Goal: Communication & Community: Answer question/provide support

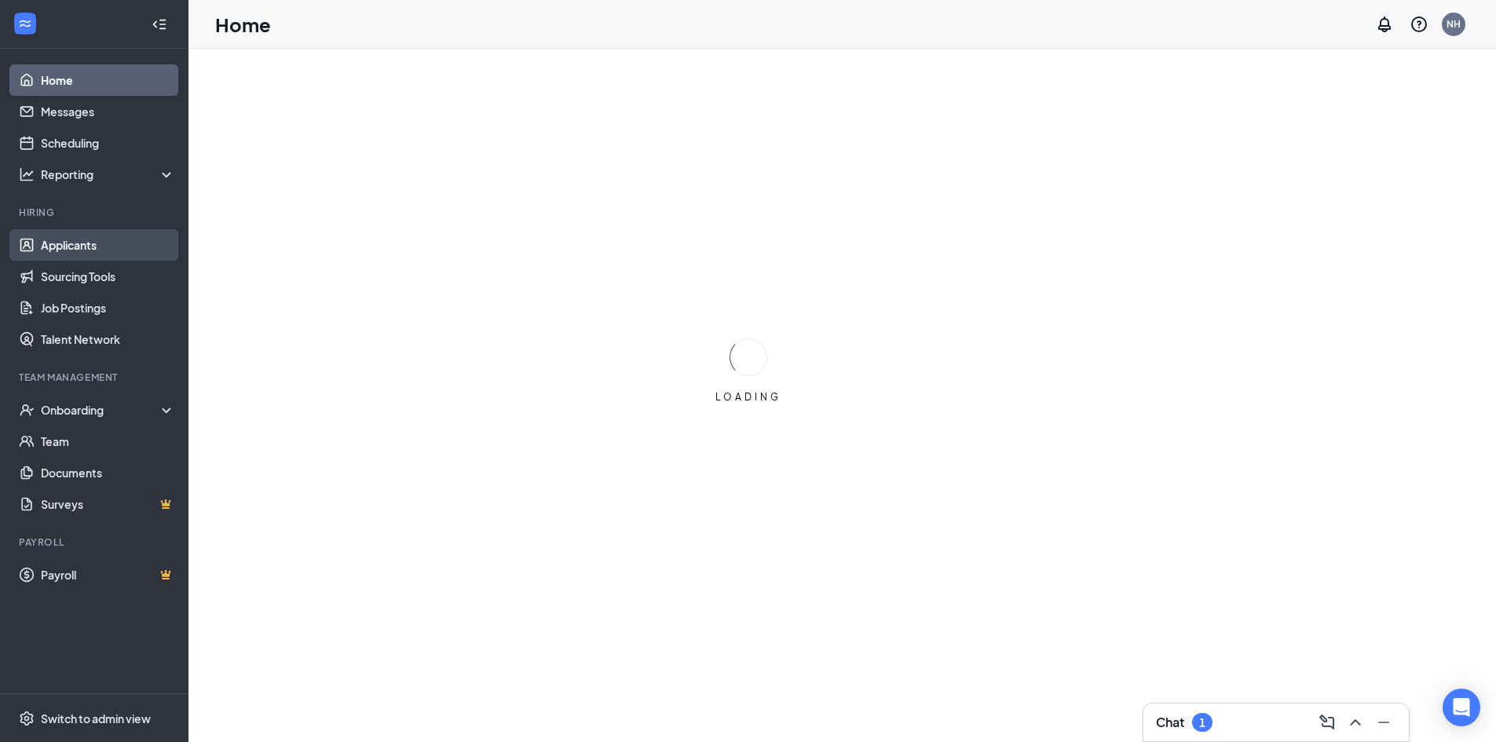
click at [104, 235] on link "Applicants" at bounding box center [108, 244] width 134 height 31
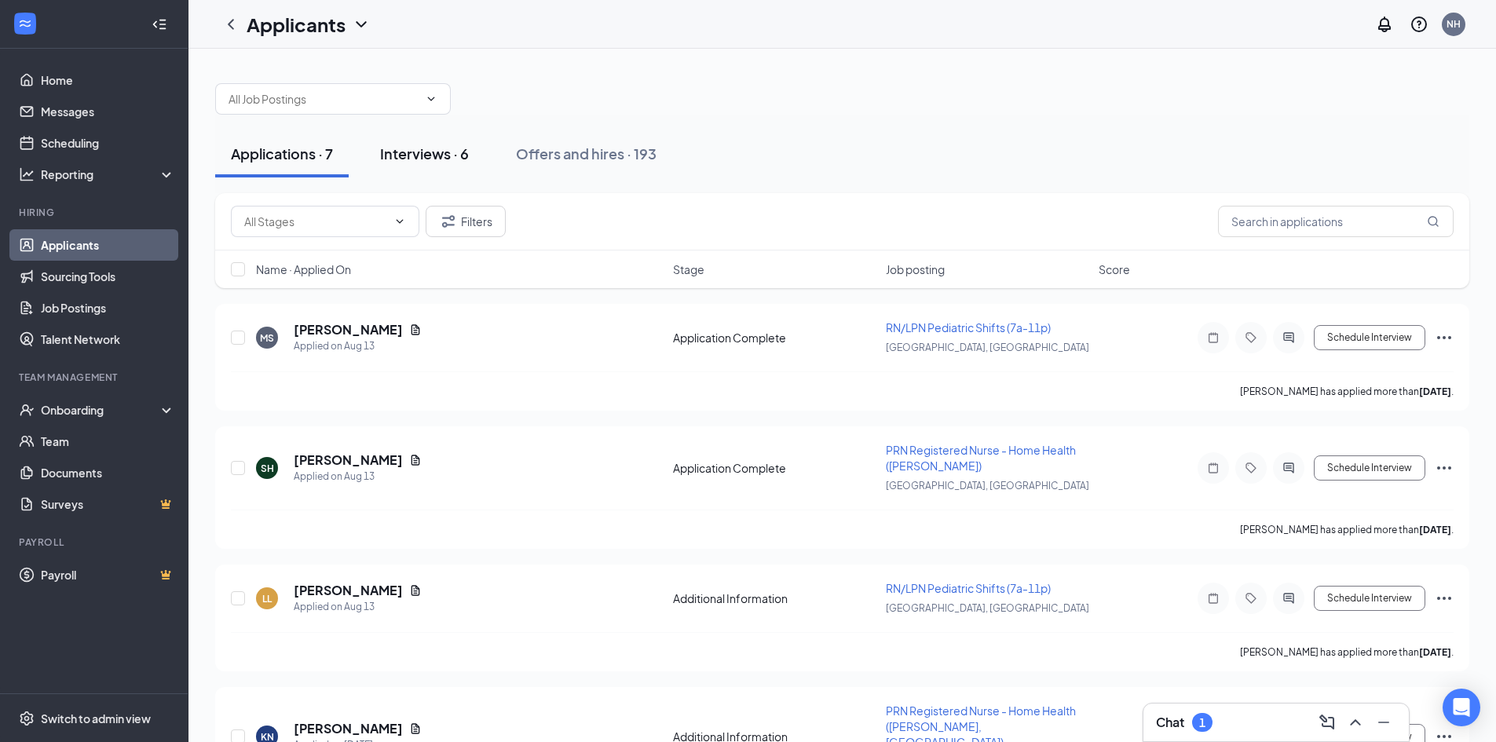
click at [442, 153] on div "Interviews · 6" at bounding box center [424, 154] width 89 height 20
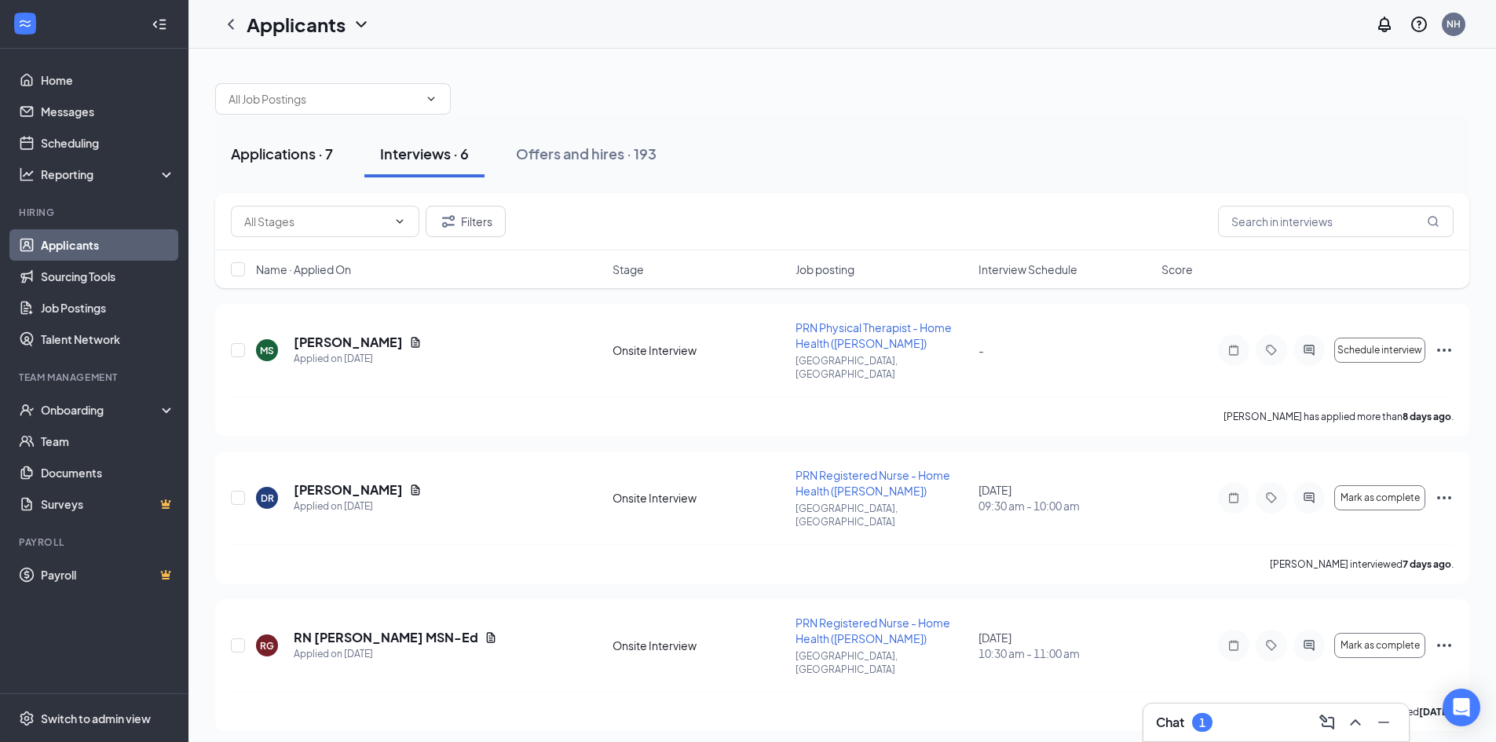
click at [307, 152] on div "Applications · 7" at bounding box center [282, 154] width 102 height 20
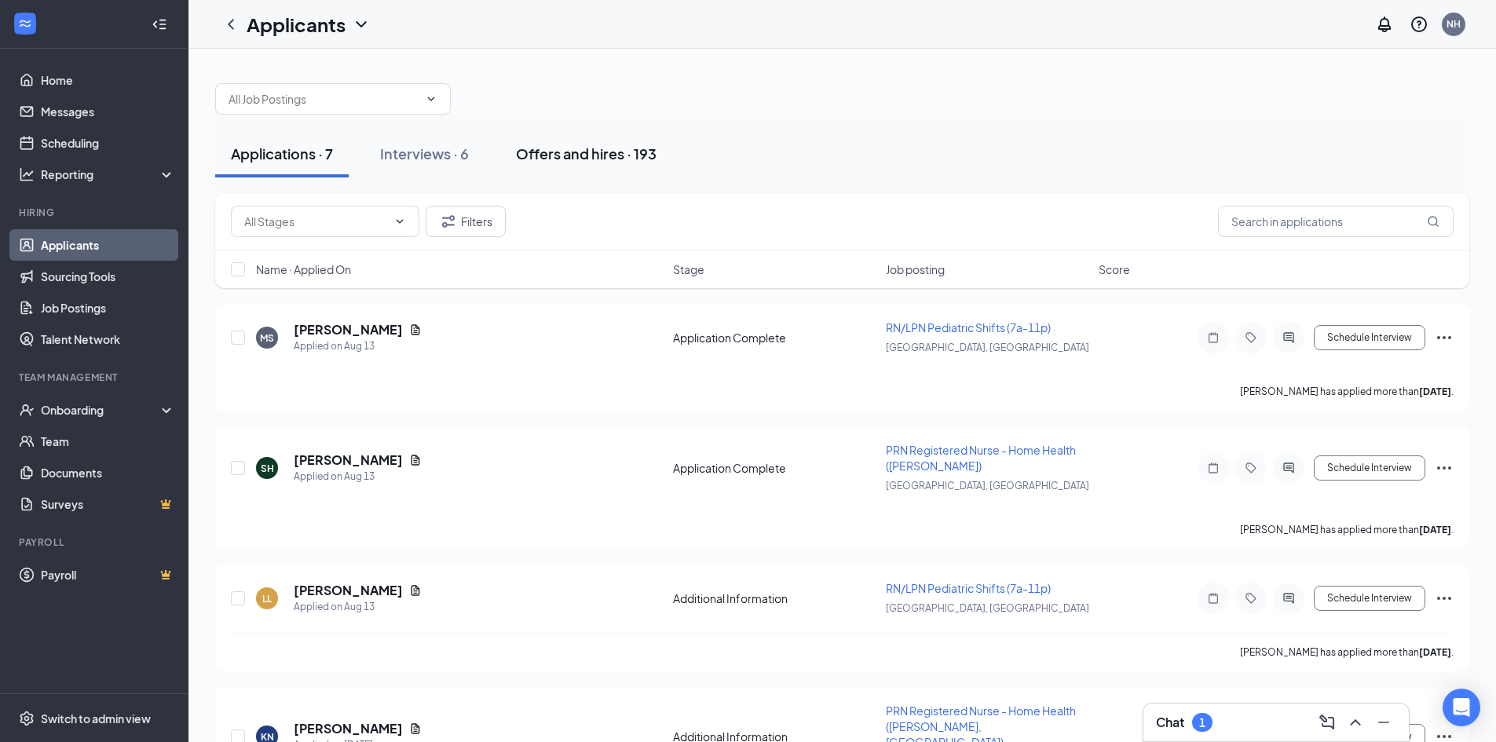
drag, startPoint x: 613, startPoint y: 150, endPoint x: 645, endPoint y: 164, distance: 35.2
click at [612, 150] on div "Offers and hires · 193" at bounding box center [586, 154] width 141 height 20
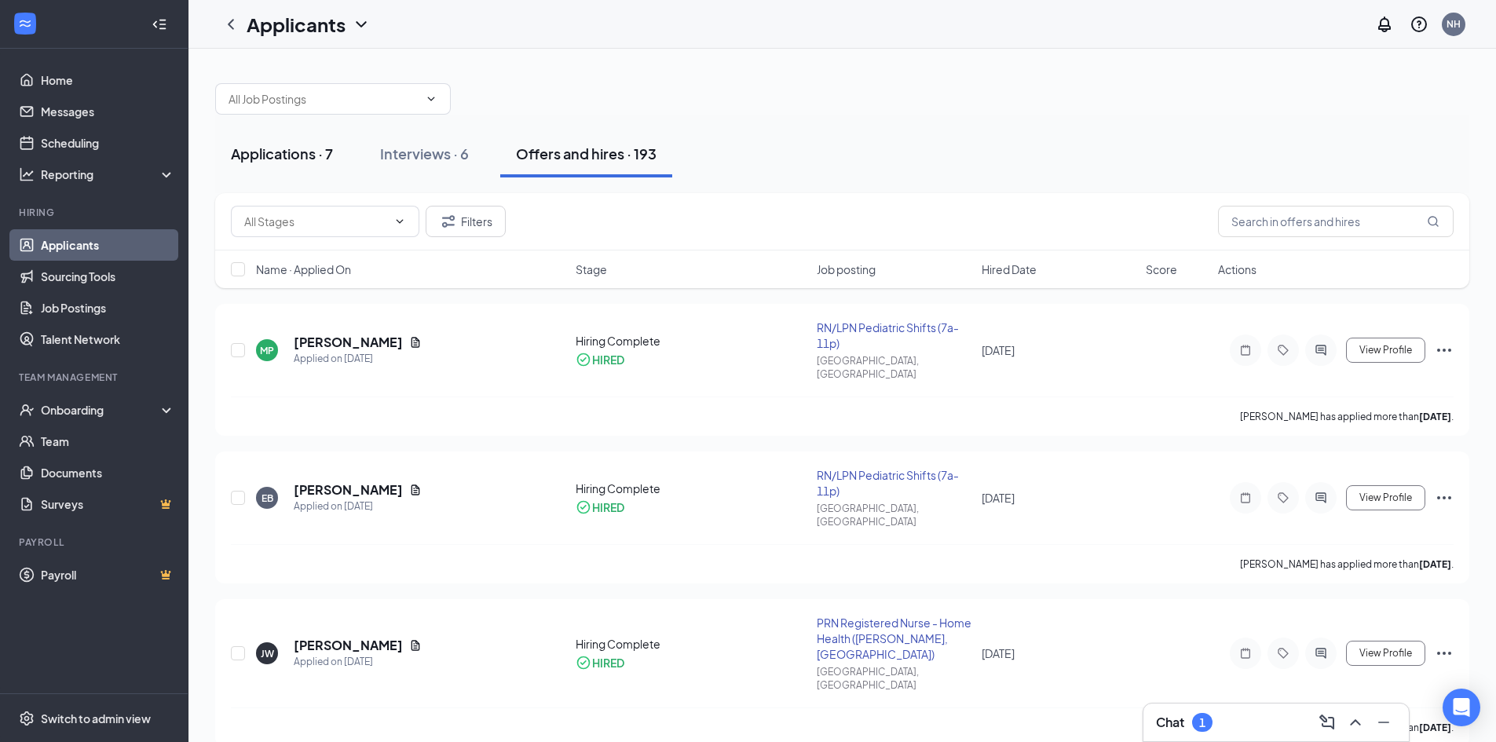
click at [316, 141] on button "Applications · 7" at bounding box center [282, 153] width 134 height 47
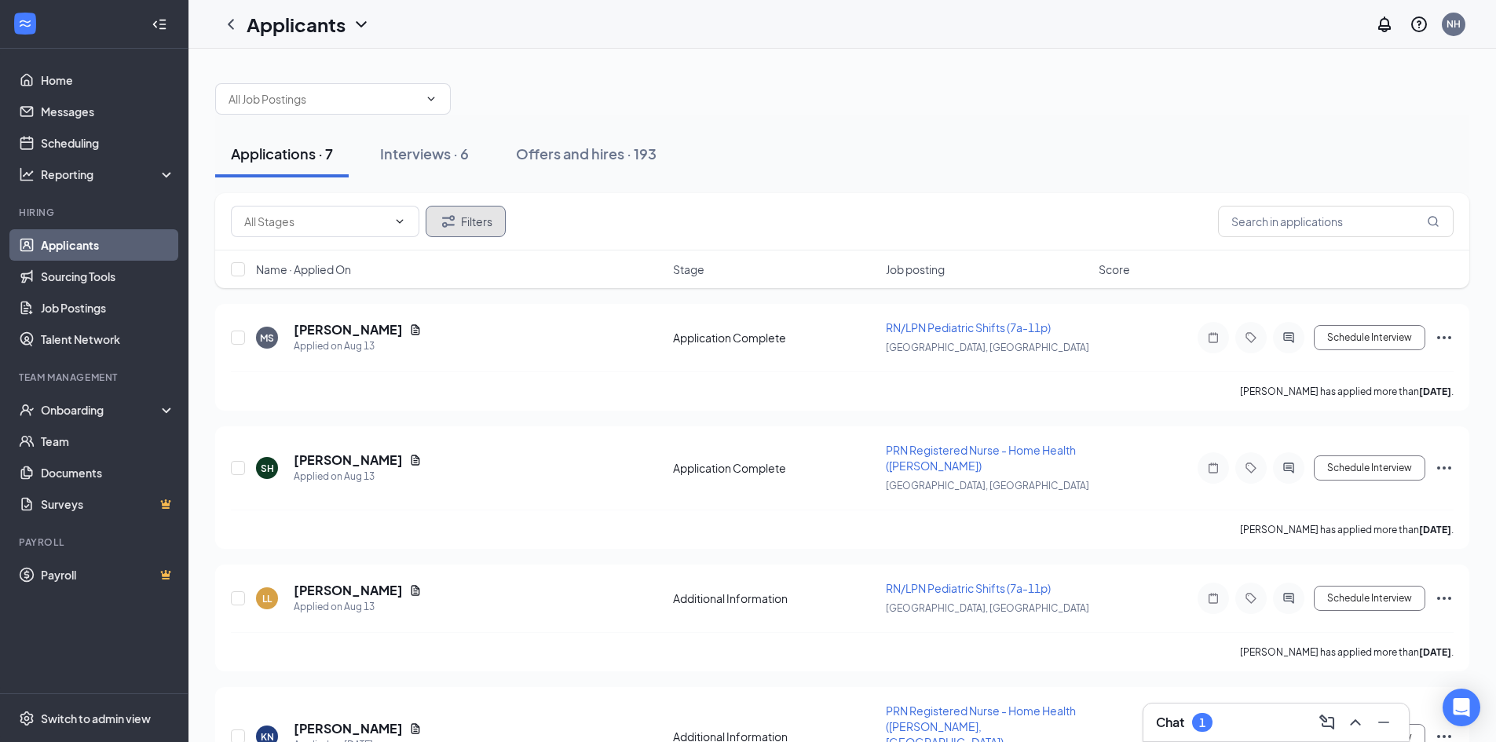
click at [482, 215] on button "Filters" at bounding box center [466, 221] width 80 height 31
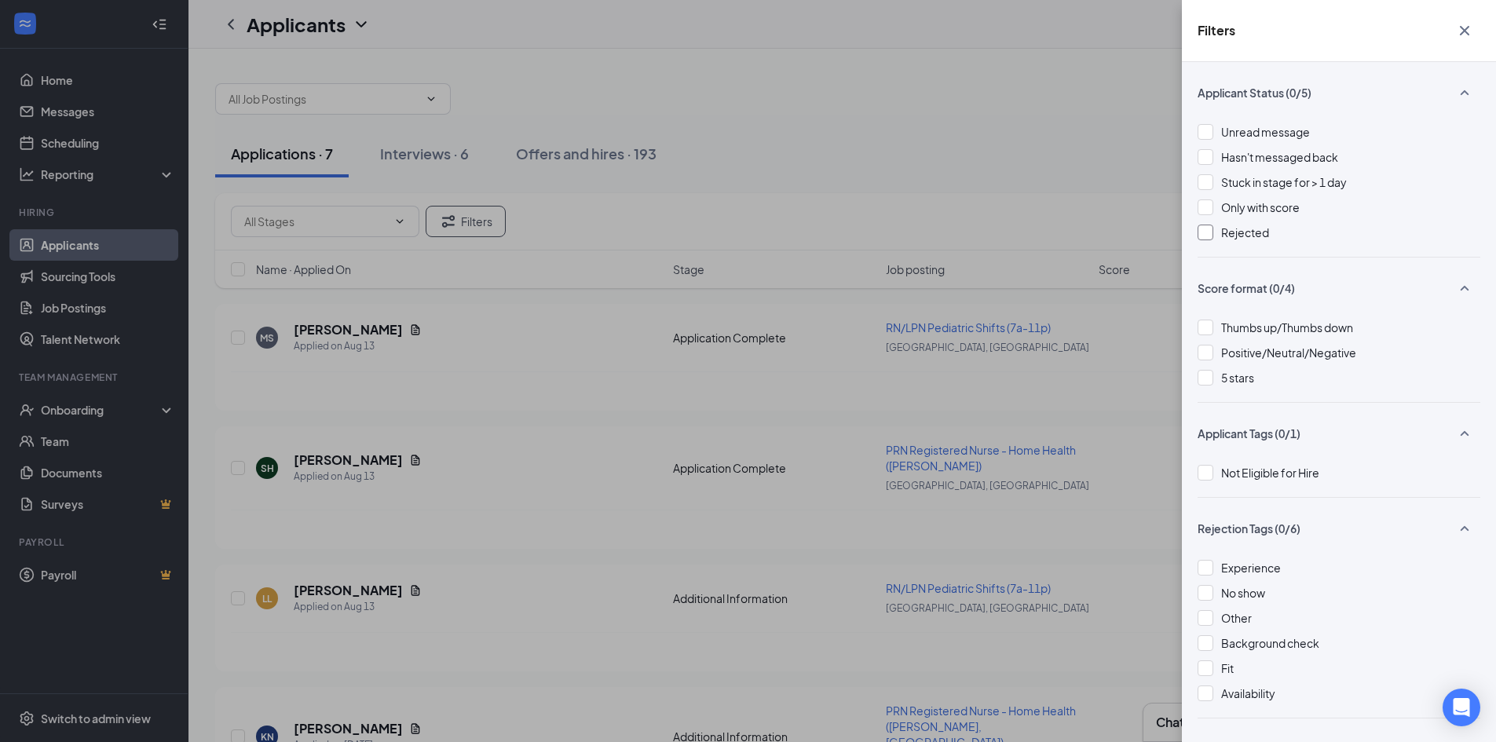
click at [1223, 234] on span "Rejected" at bounding box center [1245, 232] width 48 height 14
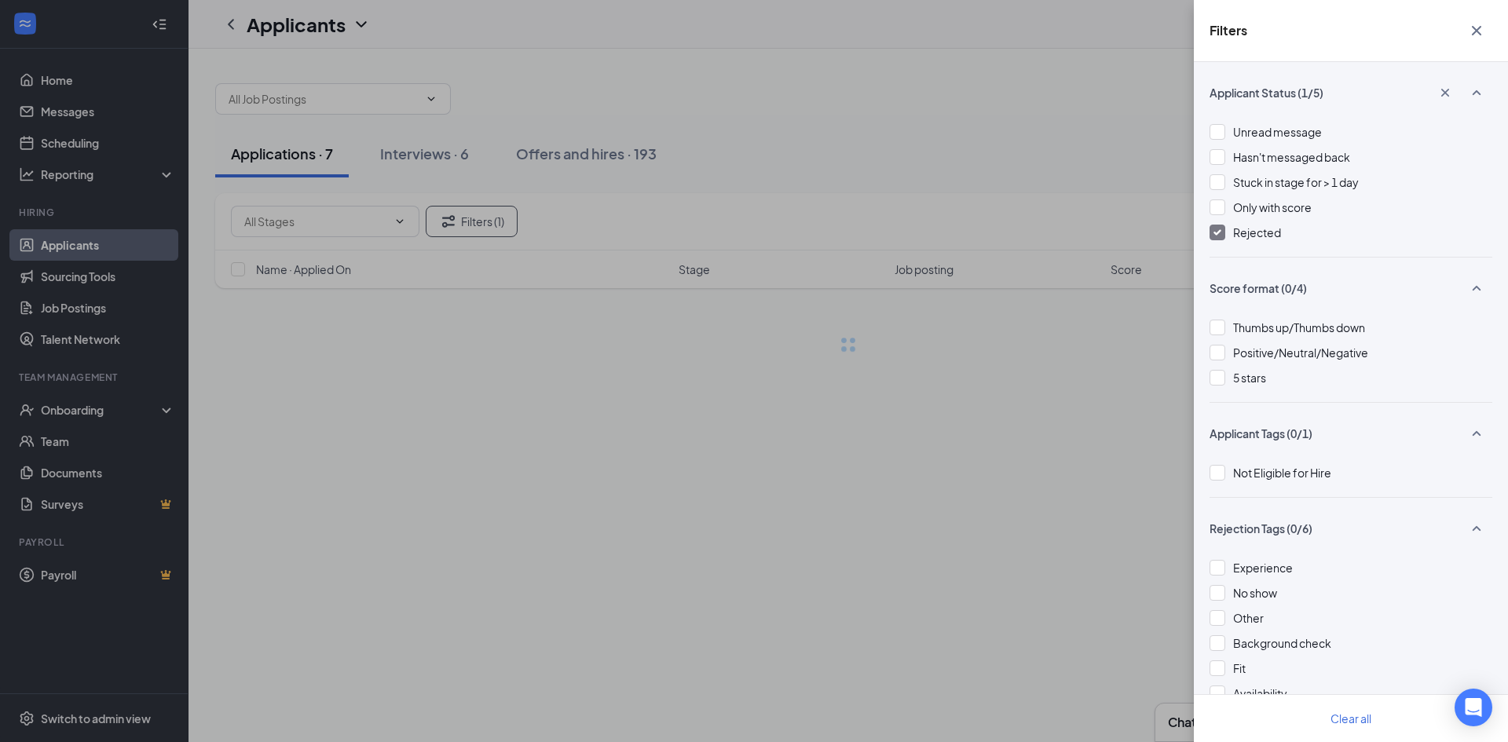
click at [1090, 127] on div "Filters Applicant Status (1/5) Unread message Hasn't messaged back Stuck in sta…" at bounding box center [754, 371] width 1508 height 742
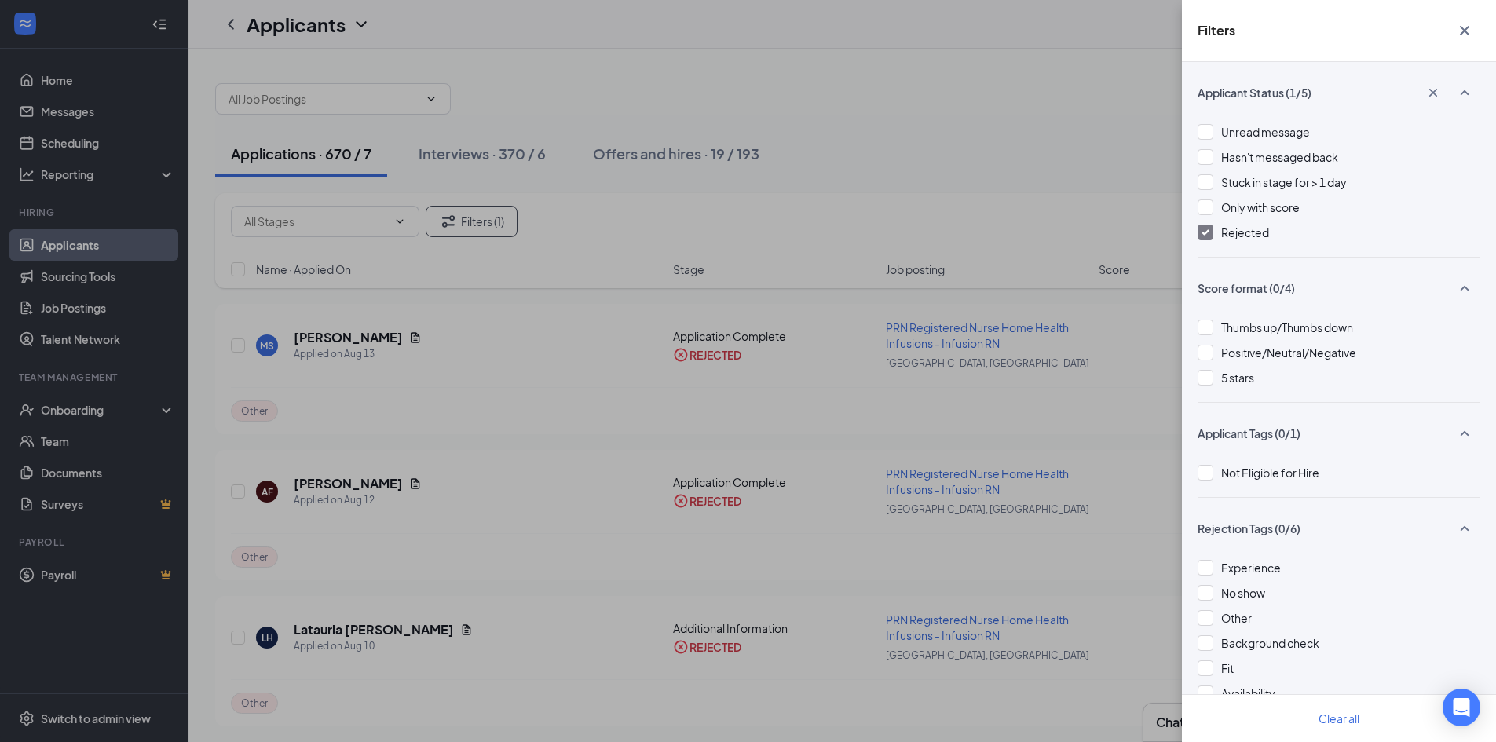
click at [1126, 82] on div "Filters Applicant Status (1/5) Unread message Hasn't messaged back Stuck in sta…" at bounding box center [748, 371] width 1496 height 742
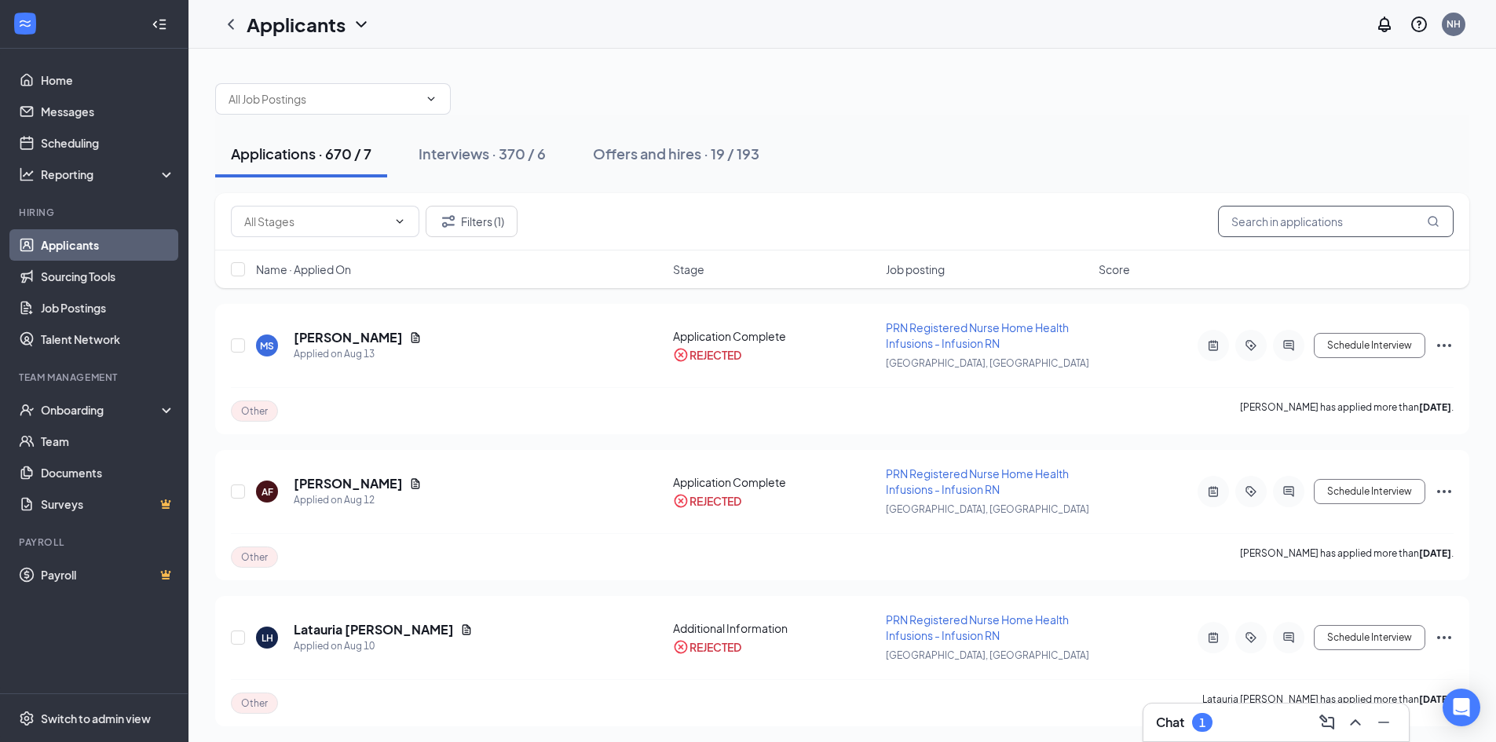
click at [1324, 222] on input "text" at bounding box center [1336, 221] width 236 height 31
type input "[PERSON_NAME]"
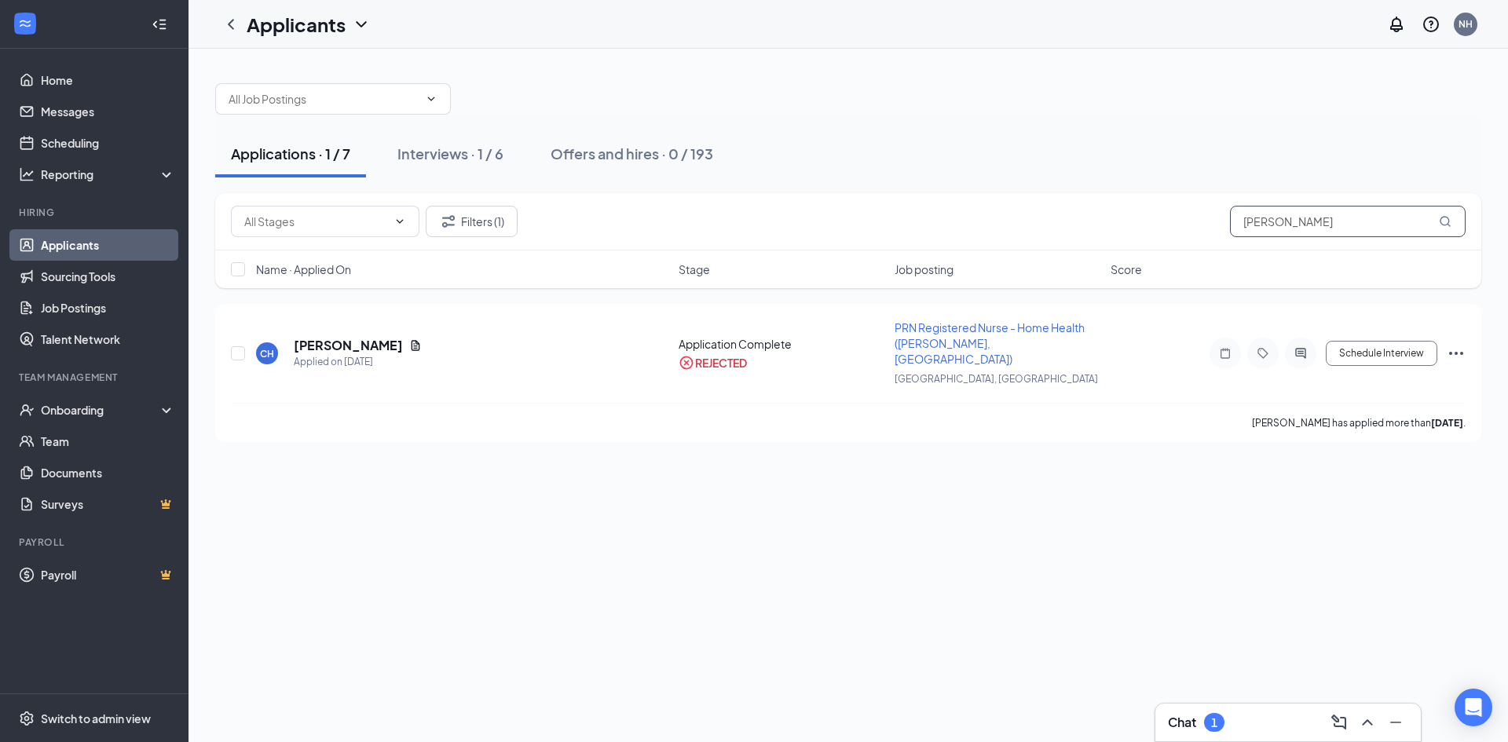
drag, startPoint x: 1284, startPoint y: 221, endPoint x: 1158, endPoint y: 221, distance: 125.7
click at [1159, 221] on div "Filters (1) [PERSON_NAME]" at bounding box center [848, 221] width 1235 height 31
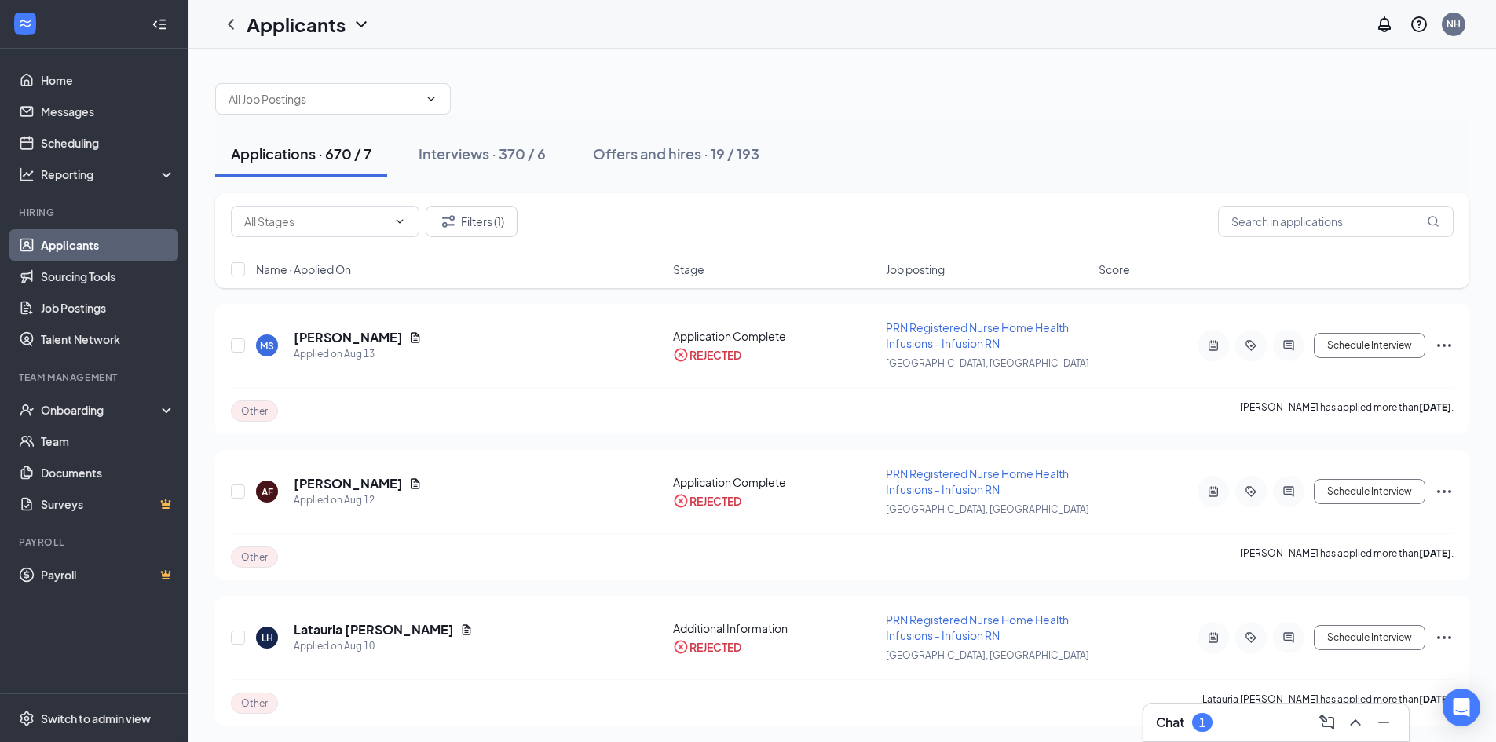
click at [750, 90] on div at bounding box center [842, 91] width 1254 height 47
type input "111111111111111111111111"
click at [440, 99] on span "111111111111111111111111" at bounding box center [333, 98] width 236 height 31
drag, startPoint x: 133, startPoint y: 246, endPoint x: 557, endPoint y: 255, distance: 424.3
click at [133, 246] on link "Applicants" at bounding box center [108, 244] width 134 height 31
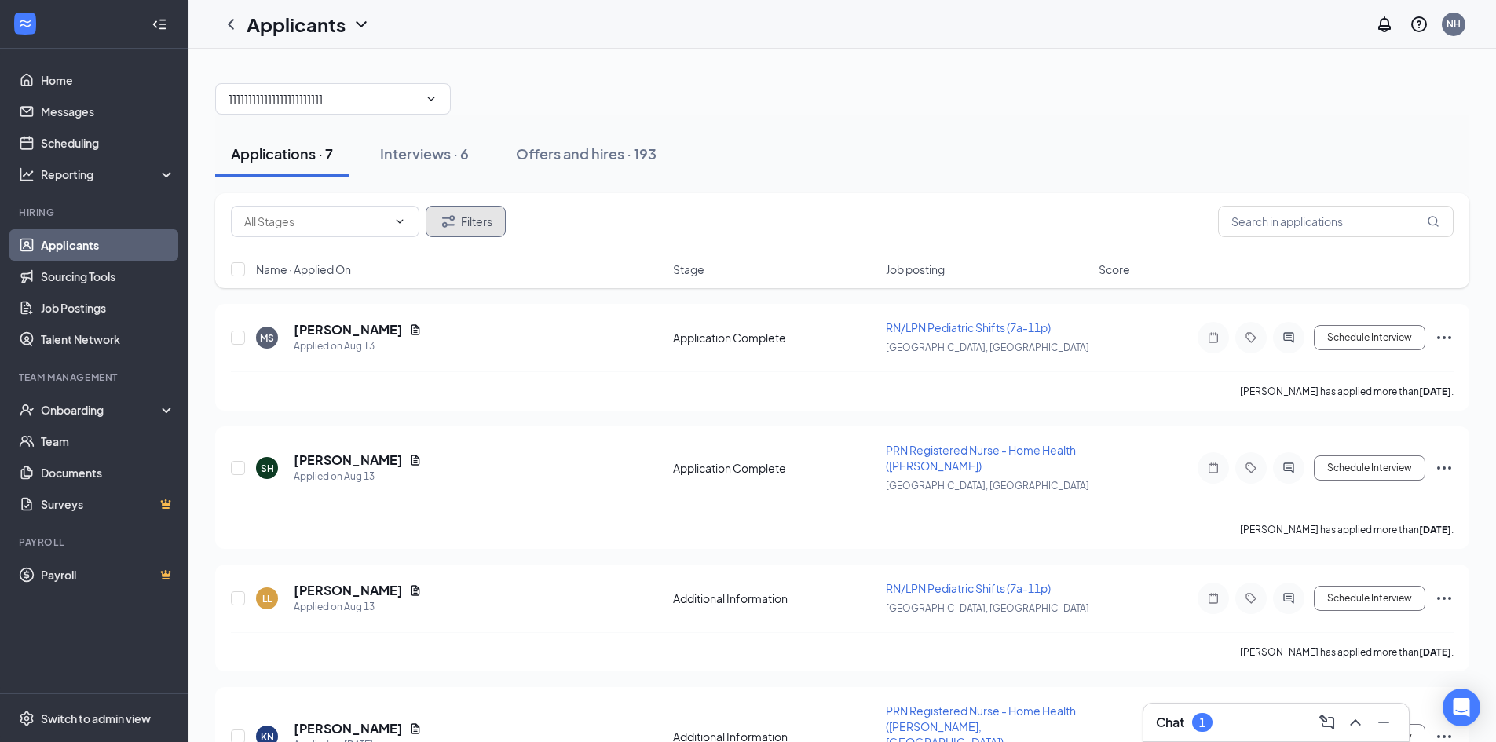
click at [479, 229] on button "Filters" at bounding box center [466, 221] width 80 height 31
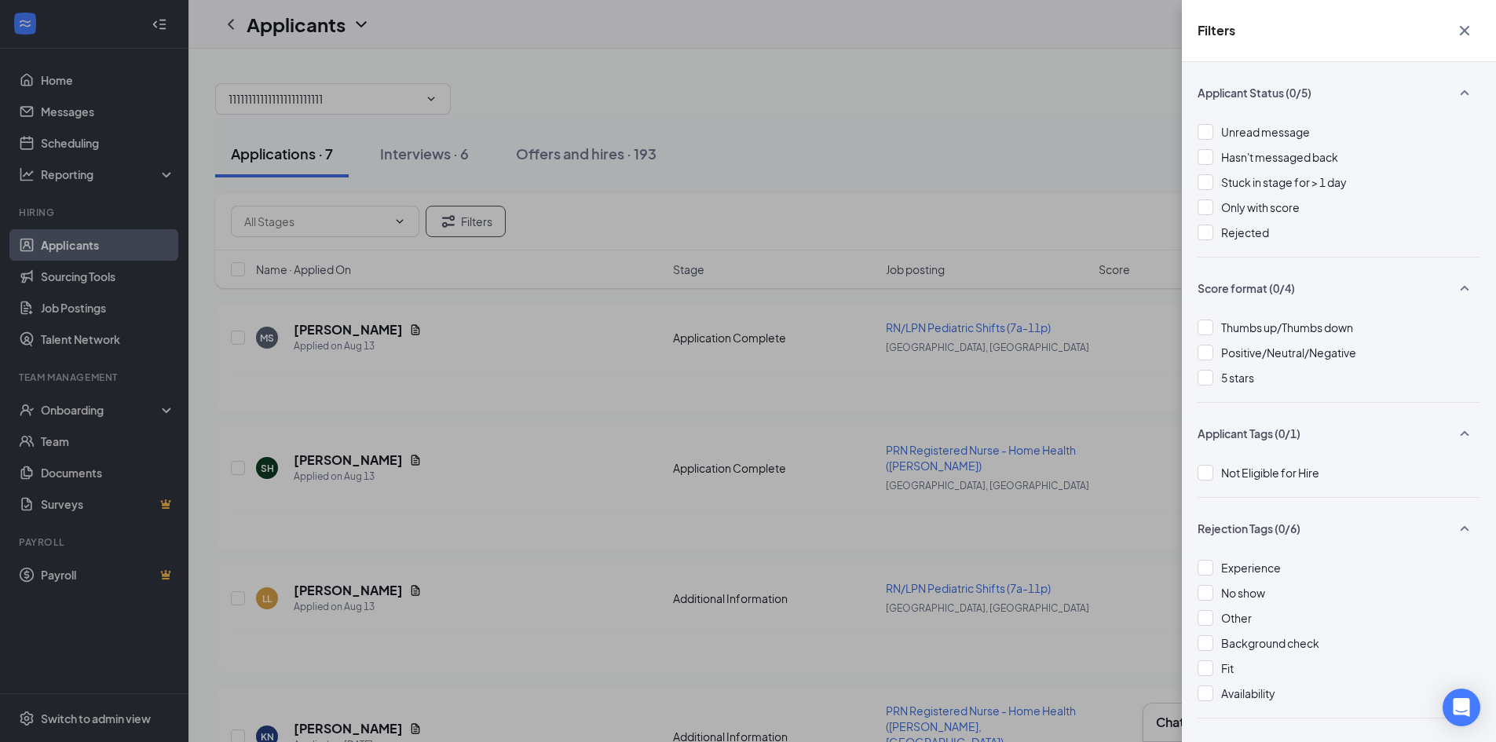
click at [802, 148] on div "Filters Applicant Status (0/5) Unread message Hasn't messaged back Stuck in sta…" at bounding box center [748, 371] width 1496 height 742
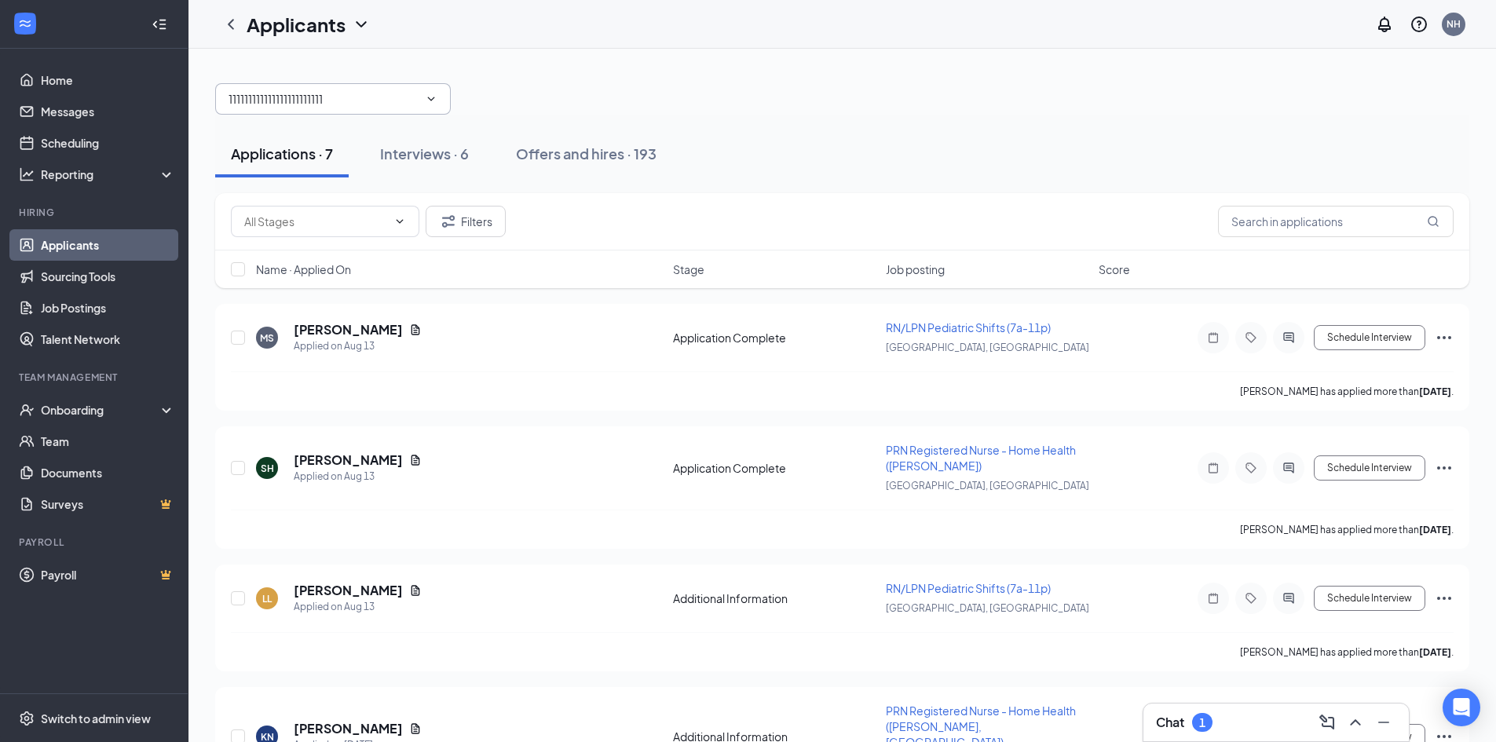
click at [346, 95] on input "111111111111111111111111" at bounding box center [324, 98] width 190 height 17
drag, startPoint x: 346, startPoint y: 95, endPoint x: 214, endPoint y: 99, distance: 132.0
click at [214, 99] on div "111111111111111111111111 Applications · 7 Interviews · 6 Offers and hires · 193…" at bounding box center [843, 654] width 1308 height 1210
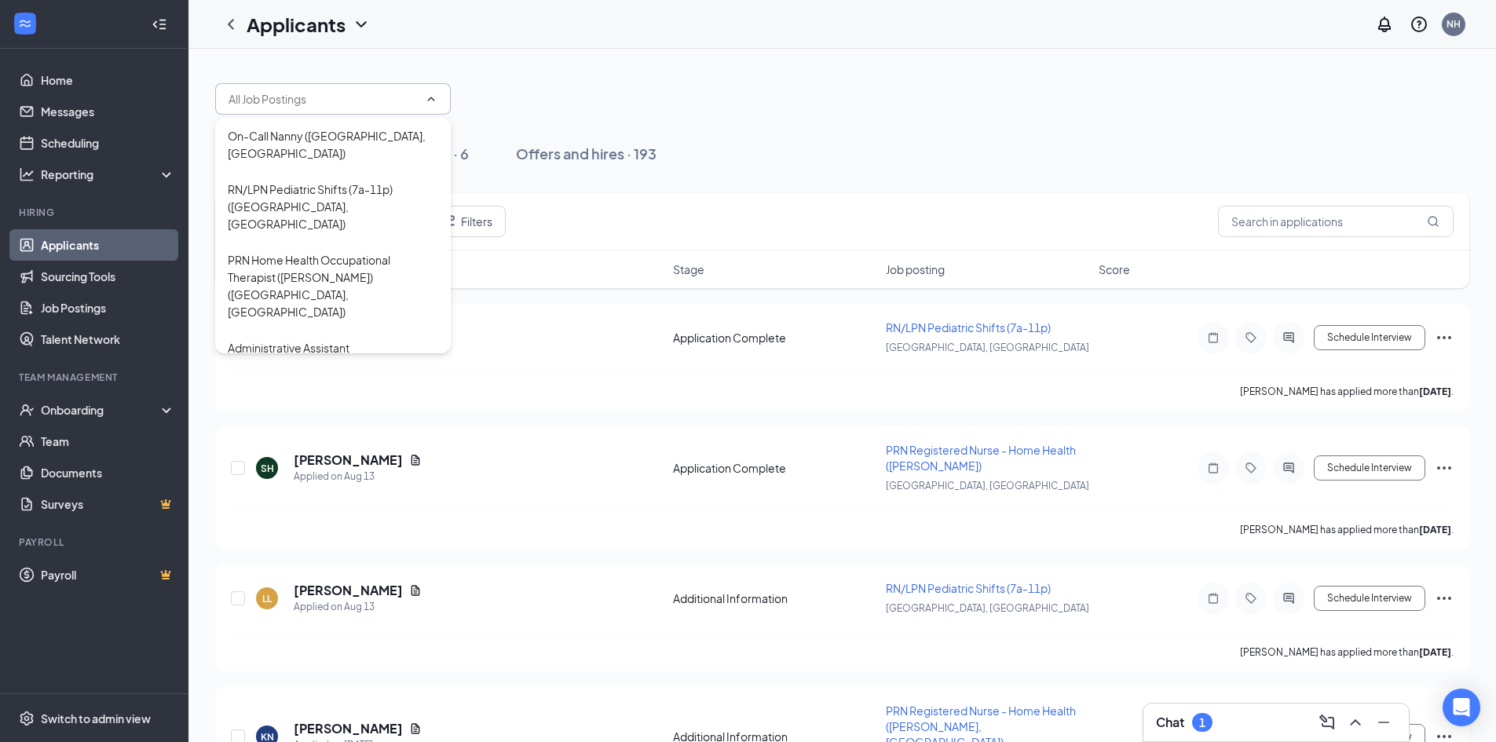
click at [628, 69] on div at bounding box center [842, 91] width 1254 height 47
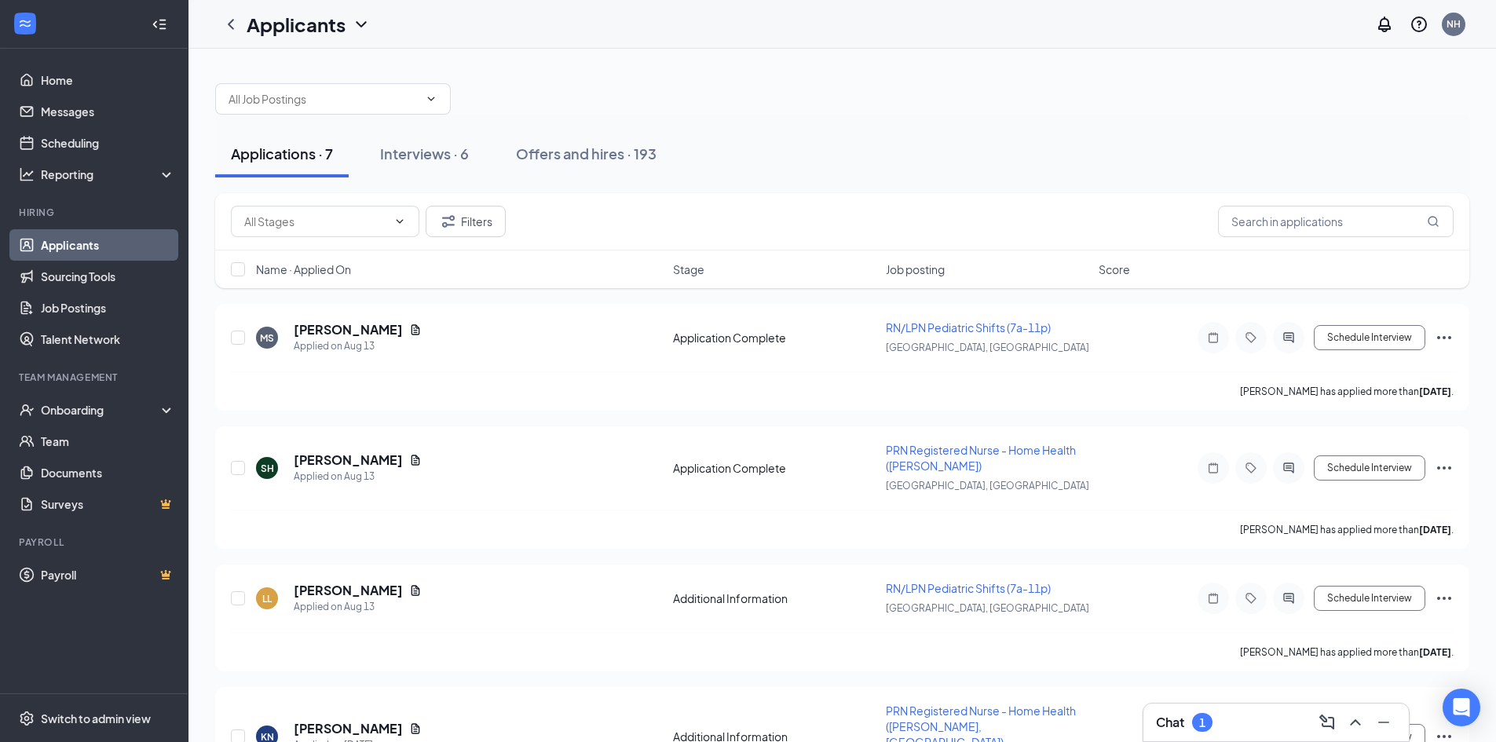
click at [1229, 715] on div "Chat 1" at bounding box center [1276, 722] width 240 height 25
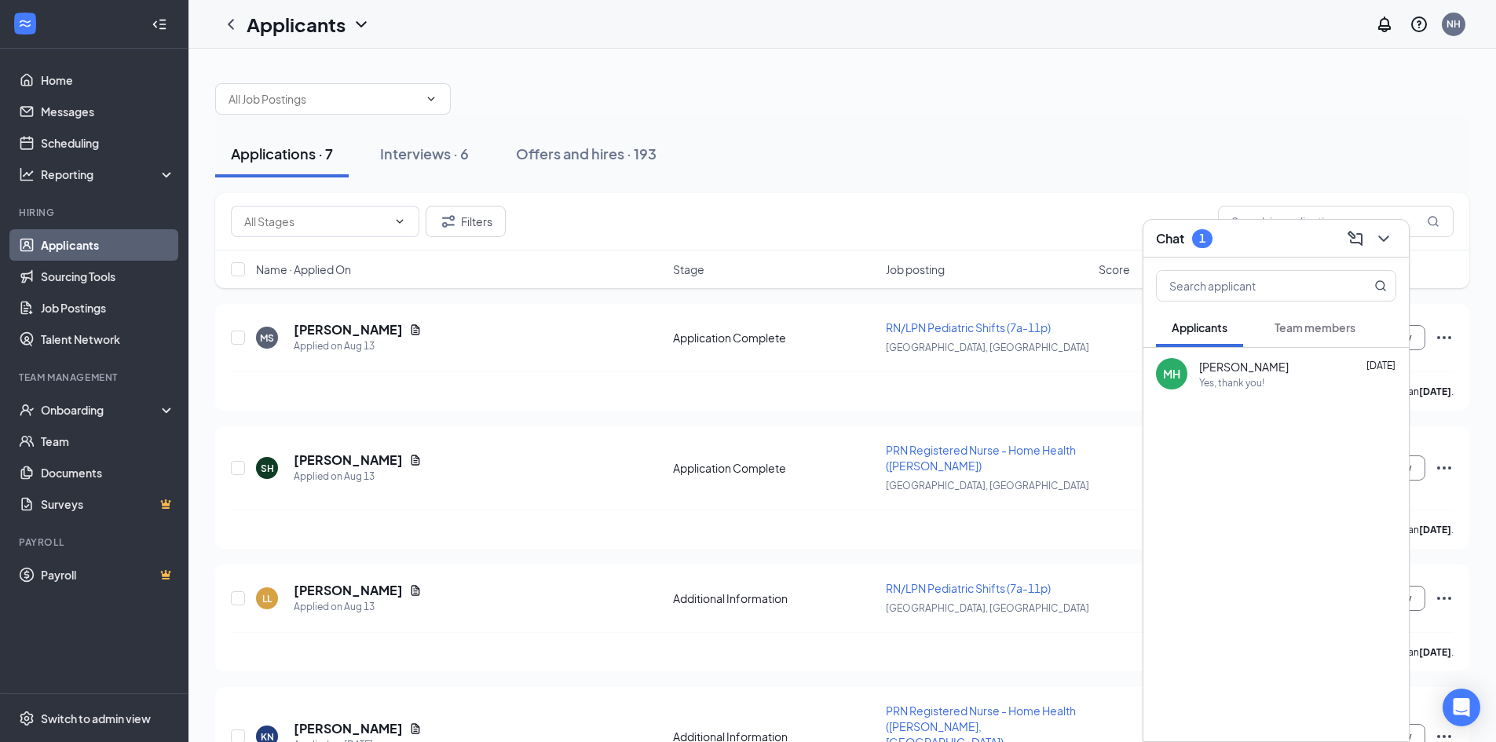
click at [1318, 318] on button "Team members" at bounding box center [1315, 327] width 112 height 39
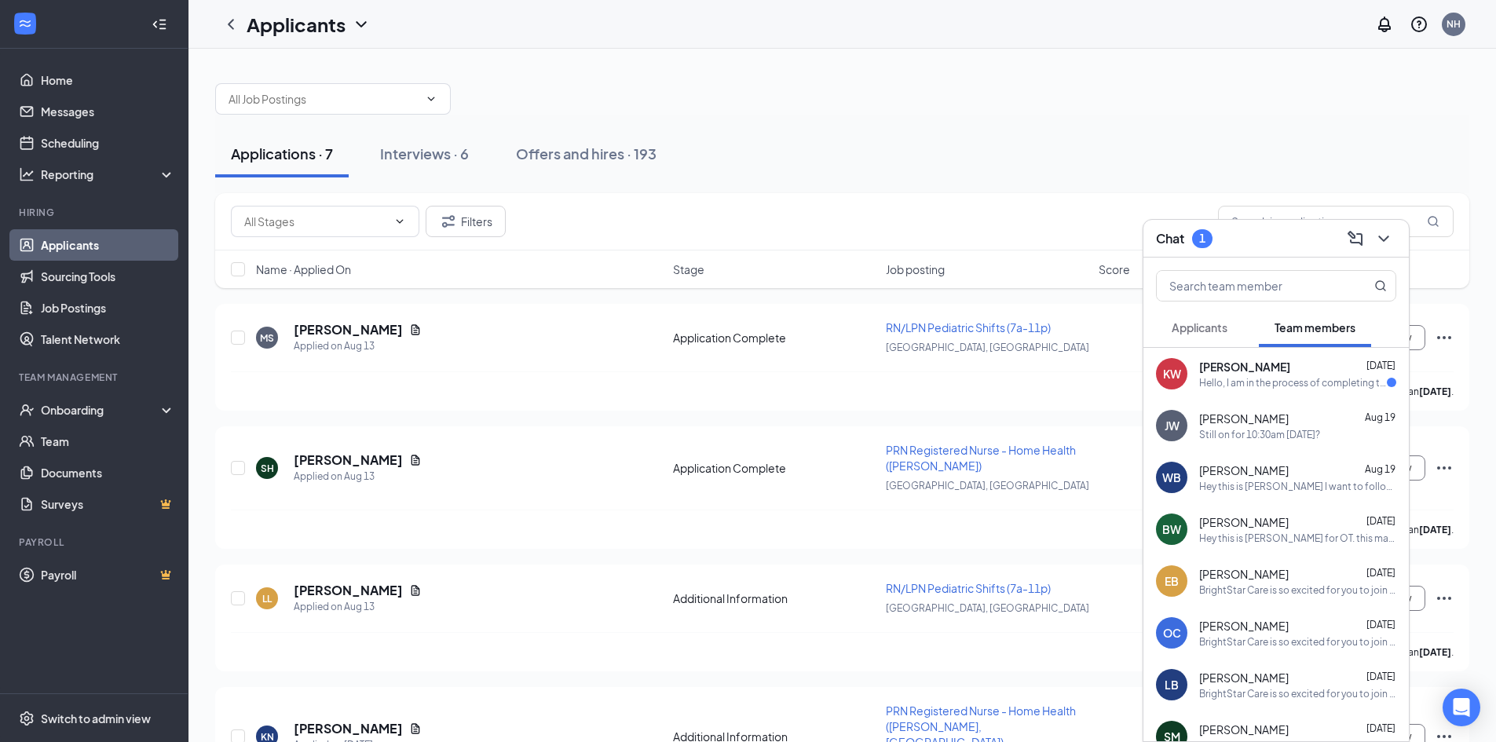
click at [1308, 376] on div "Hello, I am in the process of completing the onboarding paperwork. Where do the…" at bounding box center [1293, 382] width 188 height 13
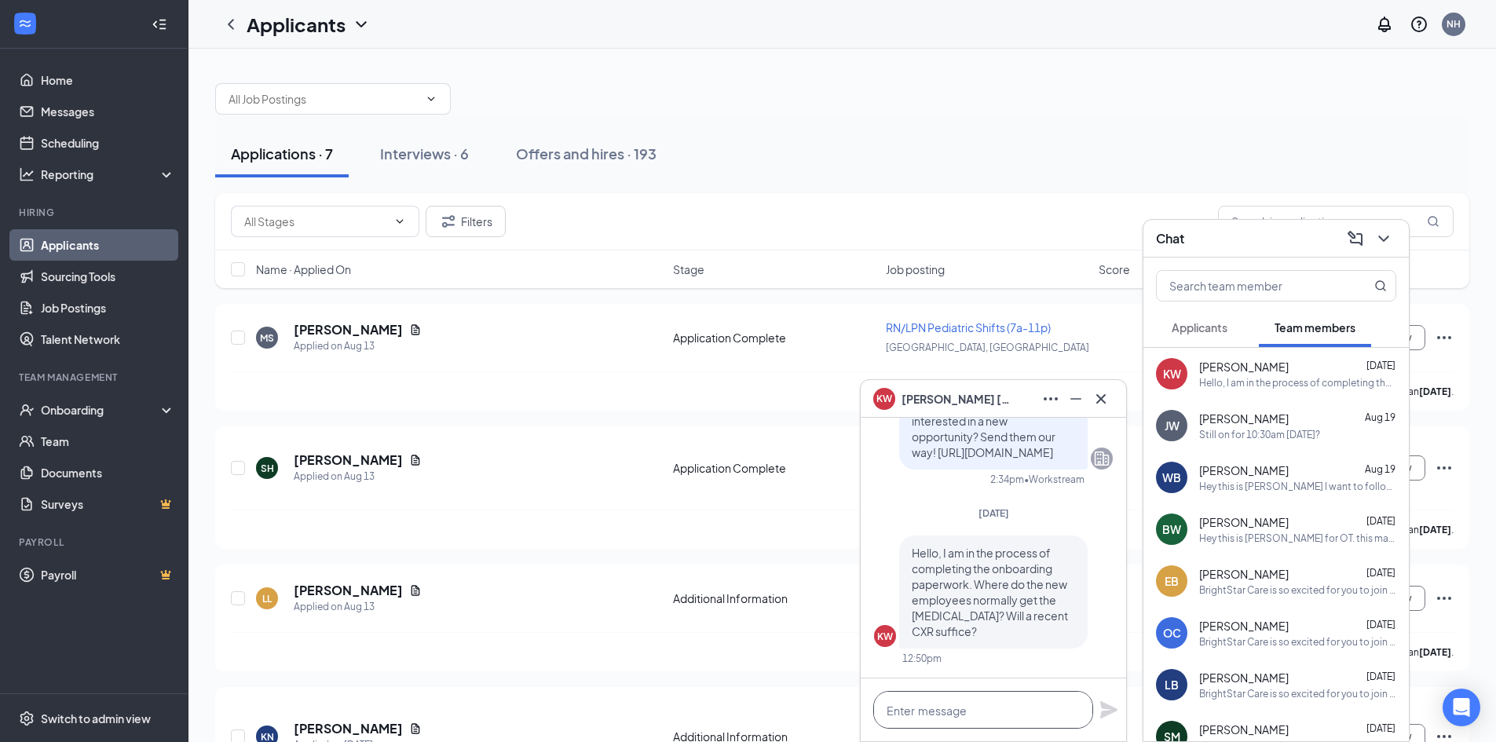
click at [943, 715] on textarea at bounding box center [983, 710] width 220 height 38
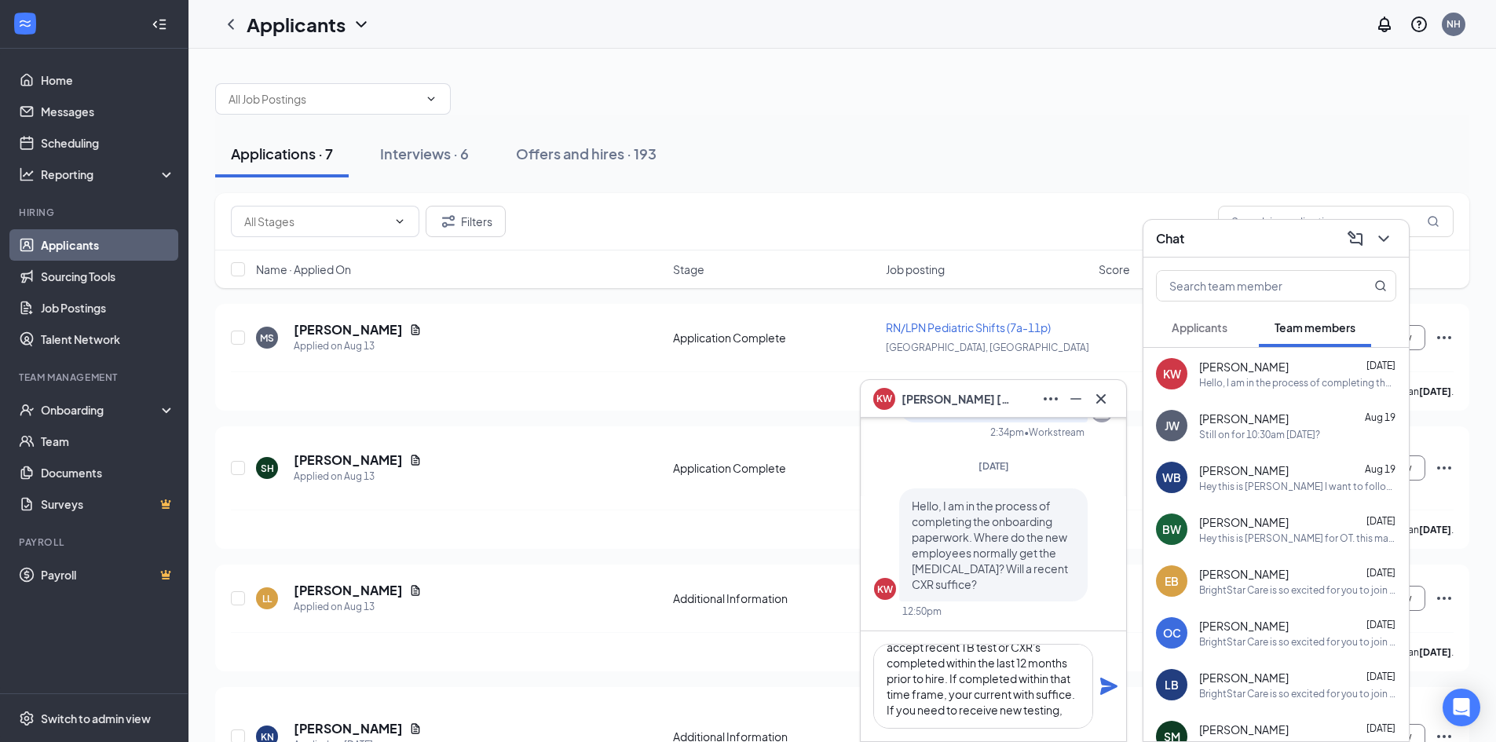
scroll to position [33, 0]
click at [1070, 709] on textarea "Hi [PERSON_NAME]! We are able to accept recent TB test or CXR's completed withi…" at bounding box center [983, 686] width 220 height 85
paste textarea "You can receive TB testing at [GEOGRAPHIC_DATA] downtown for $15, it is called …"
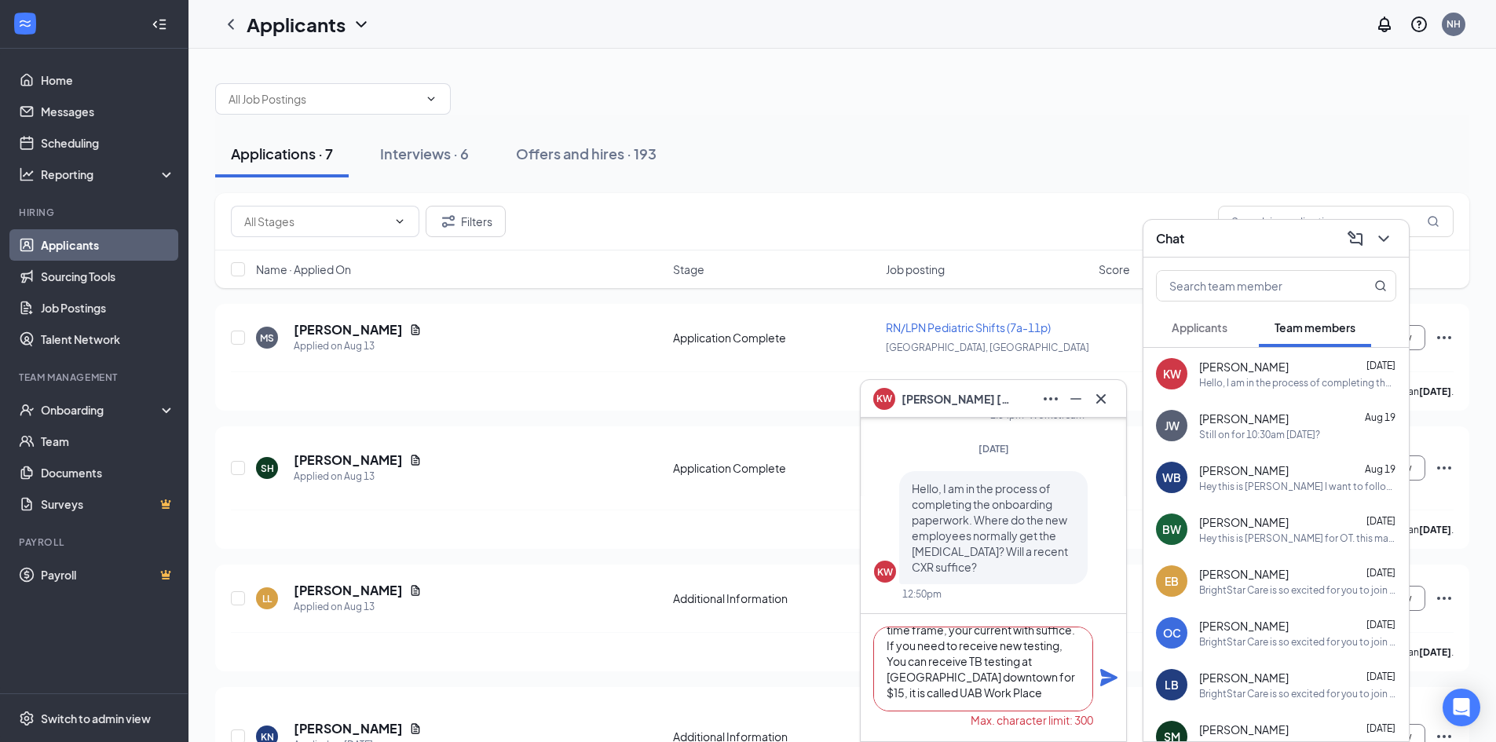
drag, startPoint x: 969, startPoint y: 662, endPoint x: 1020, endPoint y: 663, distance: 50.3
click at [1020, 663] on textarea "Hi [PERSON_NAME]! We are able to accept recent TB test or CXR's completed withi…" at bounding box center [983, 669] width 220 height 85
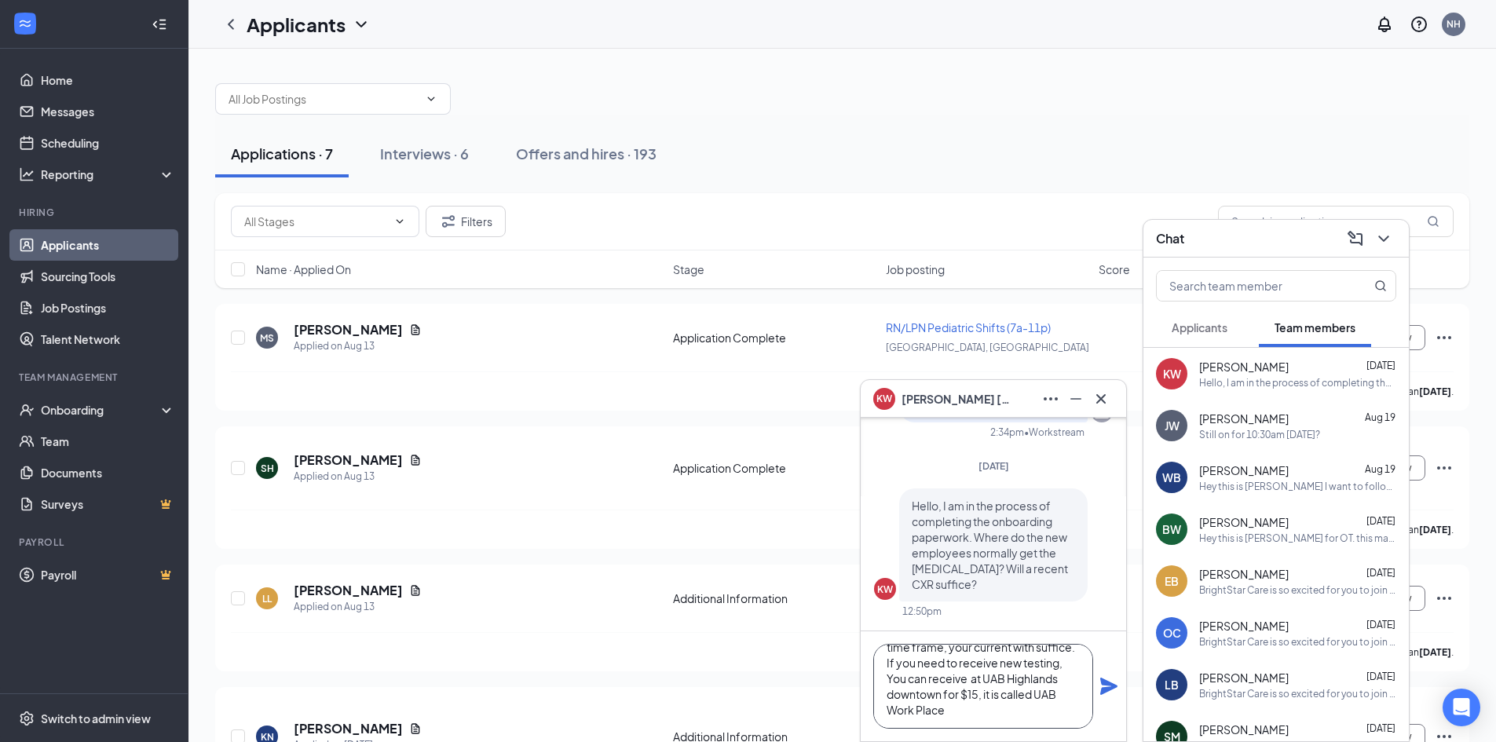
type textarea "Hi [PERSON_NAME]! We are able to accept recent TB test or CXR's completed withi…"
click at [1108, 683] on icon "Plane" at bounding box center [1109, 686] width 17 height 17
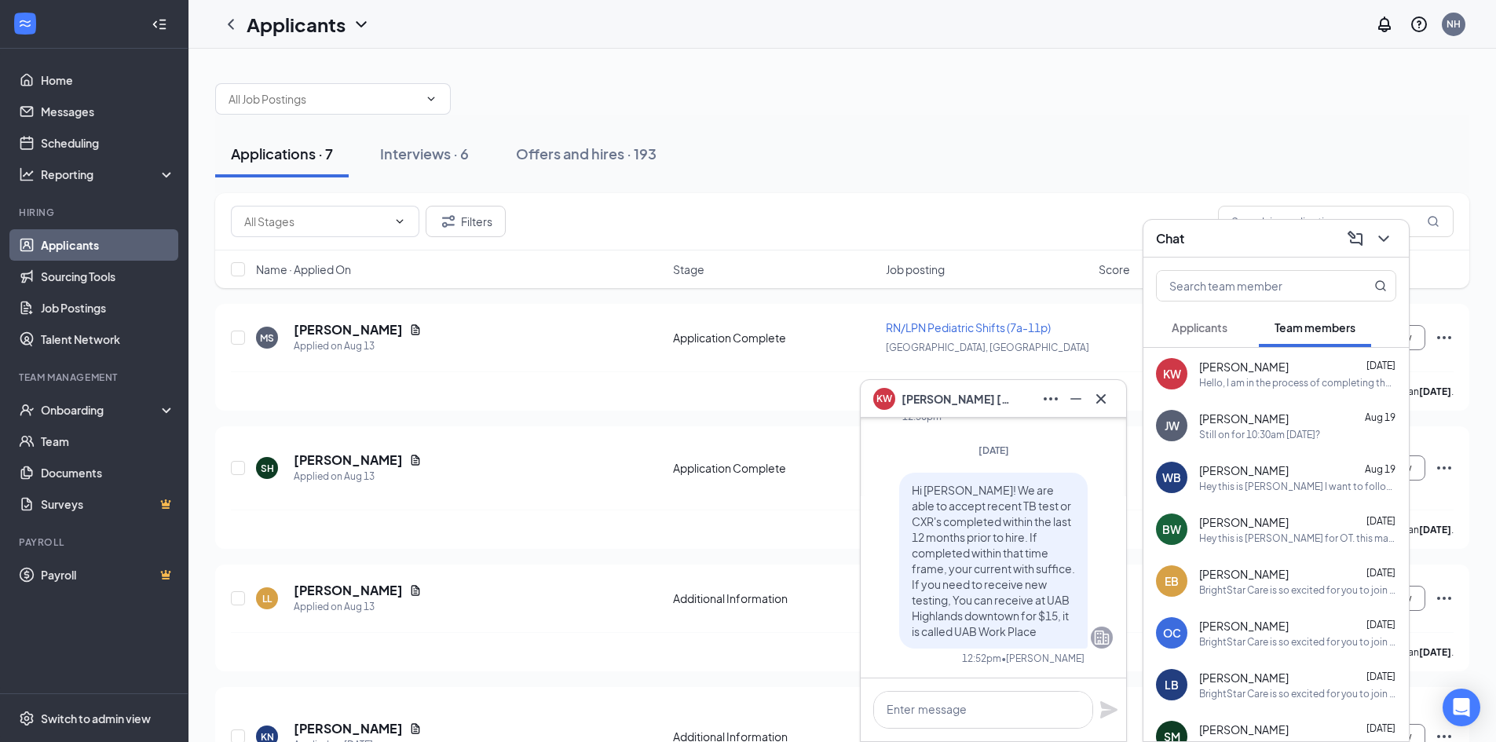
scroll to position [0, 0]
click at [1093, 401] on icon "Cross" at bounding box center [1101, 399] width 19 height 19
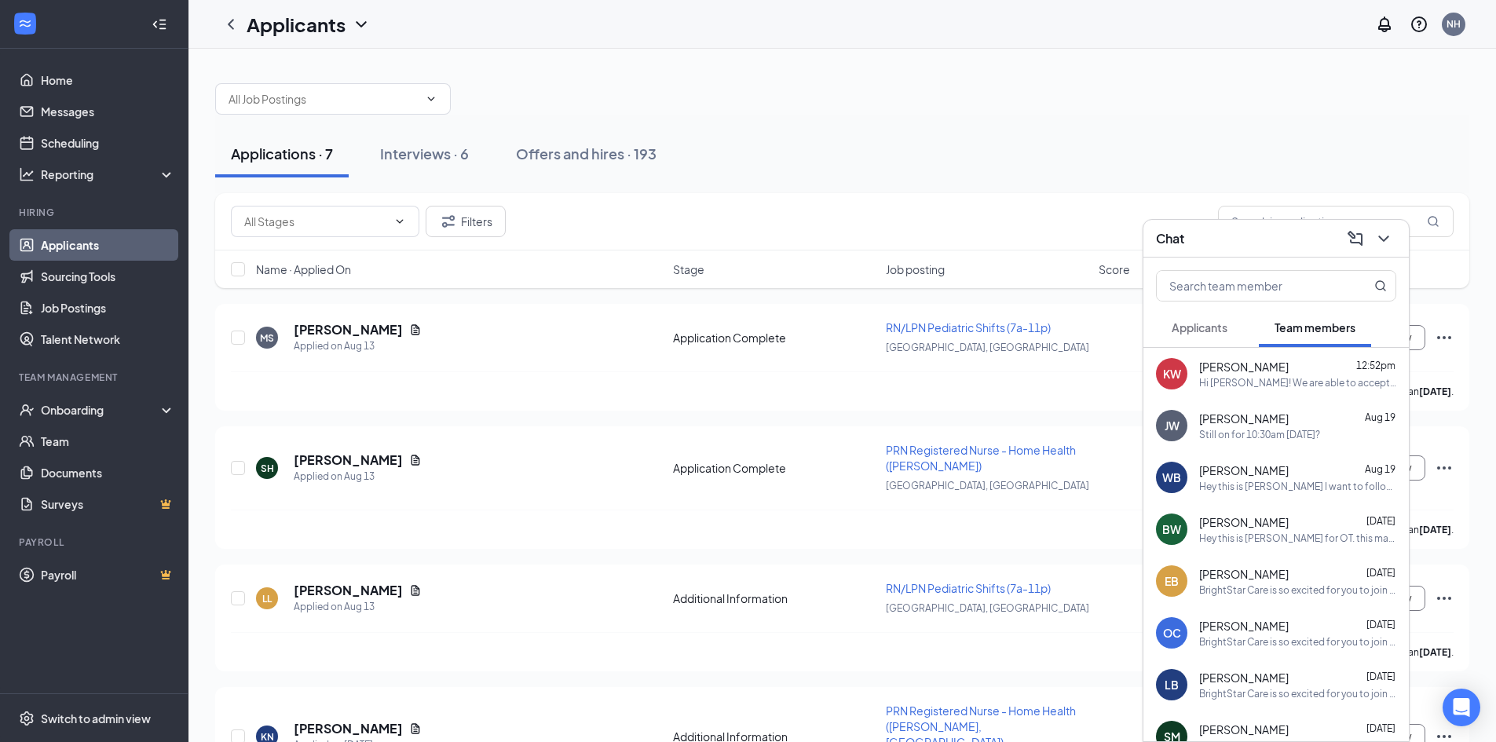
click at [1397, 235] on div "Chat" at bounding box center [1277, 239] width 266 height 38
